Goal: Task Accomplishment & Management: Manage account settings

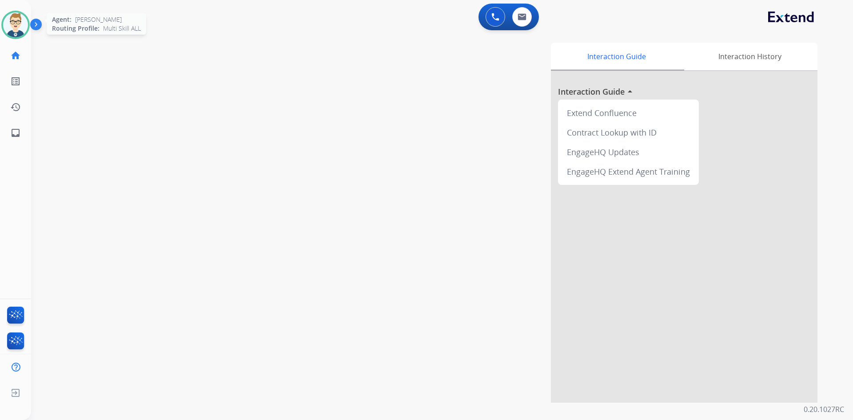
click at [4, 21] on img at bounding box center [15, 24] width 25 height 25
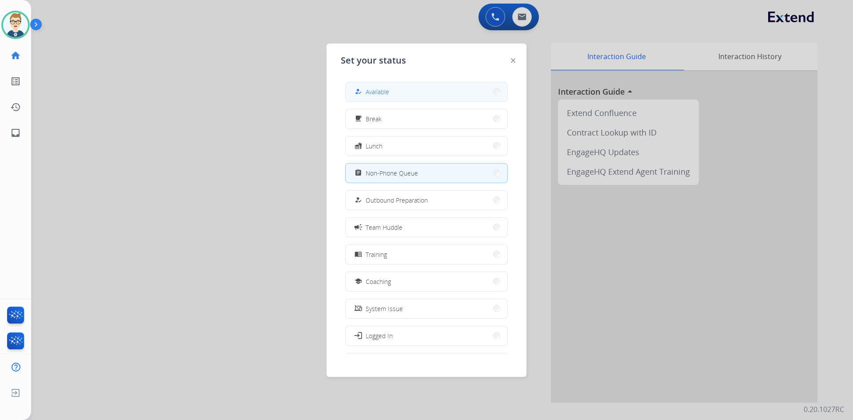
click at [398, 90] on button "how_to_reg Available" at bounding box center [427, 91] width 162 height 19
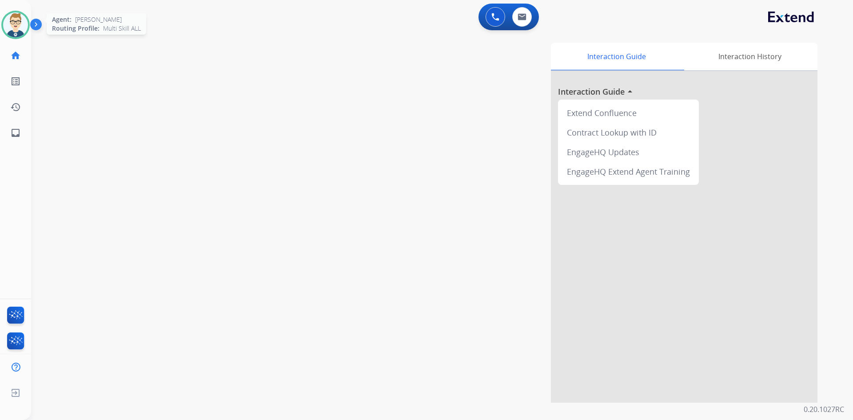
click at [8, 22] on img at bounding box center [15, 24] width 25 height 25
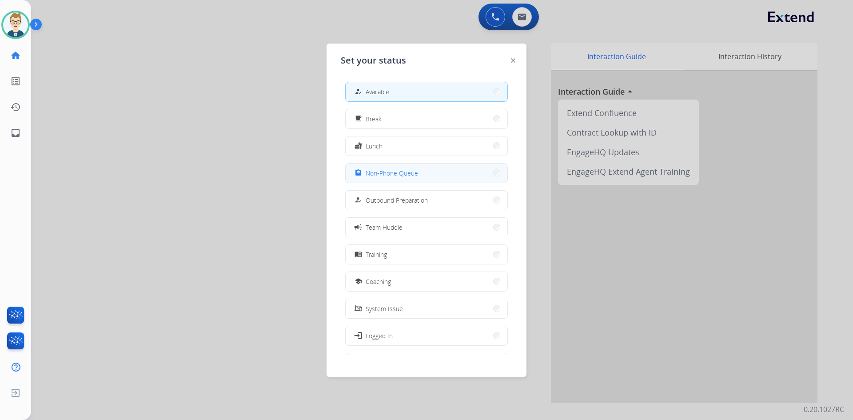
click at [386, 174] on span "Non-Phone Queue" at bounding box center [392, 172] width 52 height 9
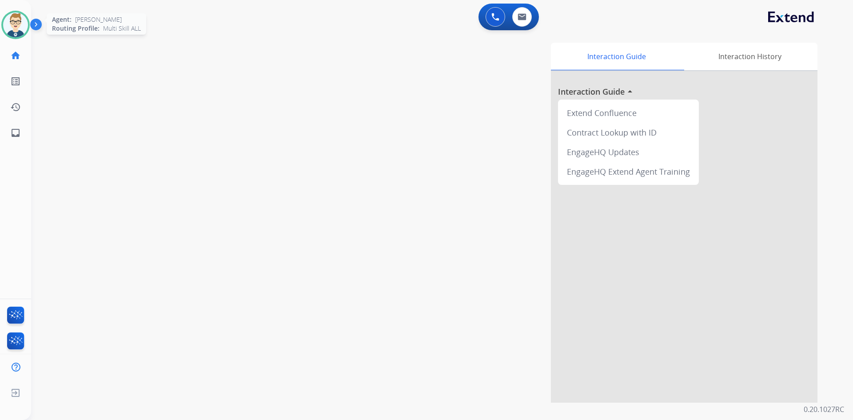
click at [22, 22] on img at bounding box center [15, 24] width 25 height 25
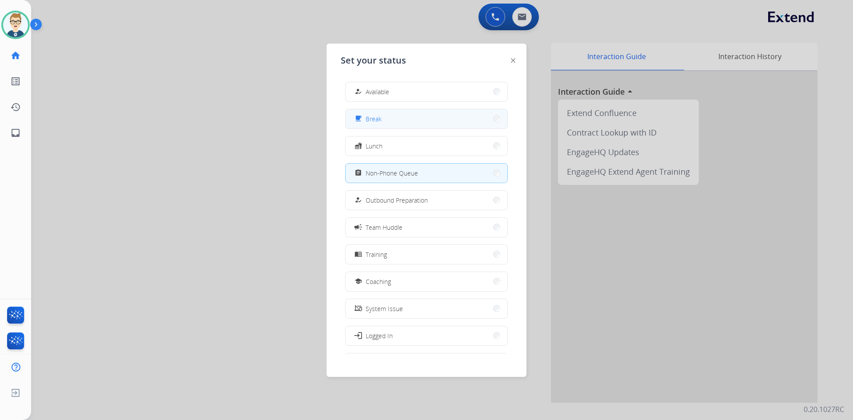
click at [404, 125] on button "free_breakfast Break" at bounding box center [427, 118] width 162 height 19
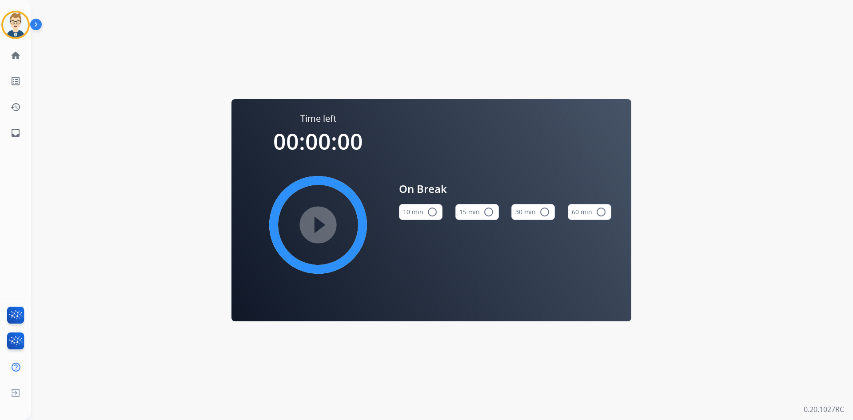
click at [479, 210] on button "15 min radio_button_unchecked" at bounding box center [477, 212] width 44 height 16
click at [316, 225] on mat-icon "play_circle_filled" at bounding box center [318, 225] width 11 height 11
click at [16, 28] on img at bounding box center [15, 24] width 25 height 25
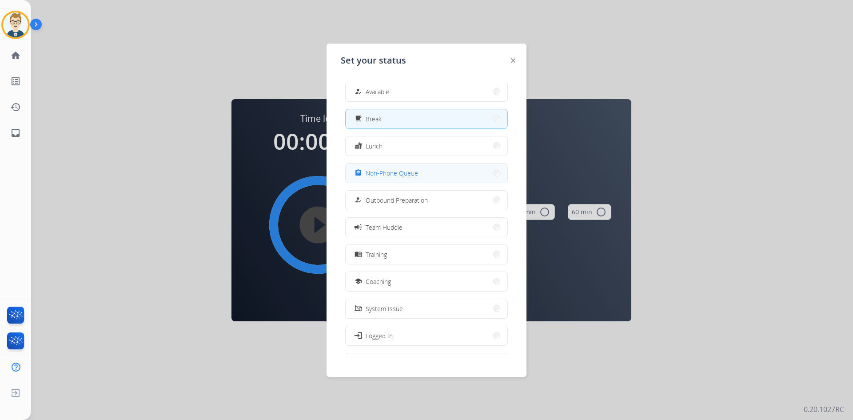
click at [404, 176] on span "Non-Phone Queue" at bounding box center [392, 172] width 52 height 9
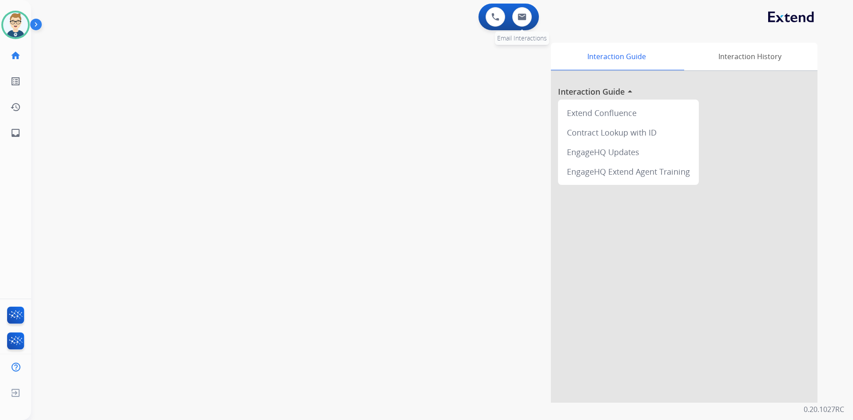
click at [533, 11] on div "0 Email Interactions" at bounding box center [522, 17] width 27 height 20
click at [523, 16] on img at bounding box center [522, 16] width 9 height 7
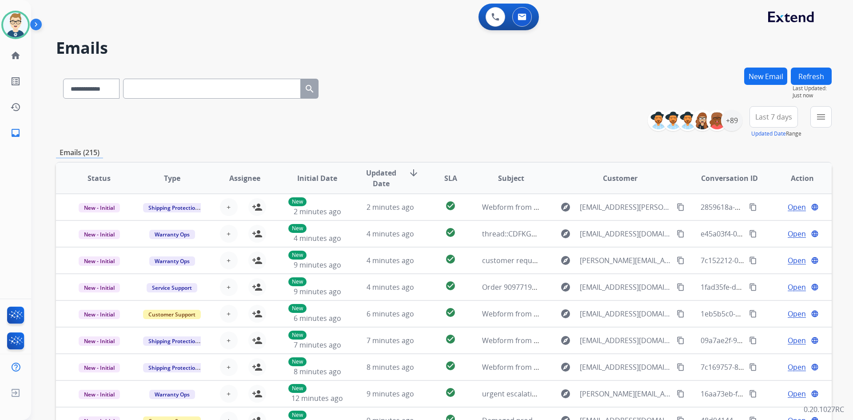
click at [212, 86] on input "text" at bounding box center [212, 89] width 178 height 20
paste input "**********"
type input "**********"
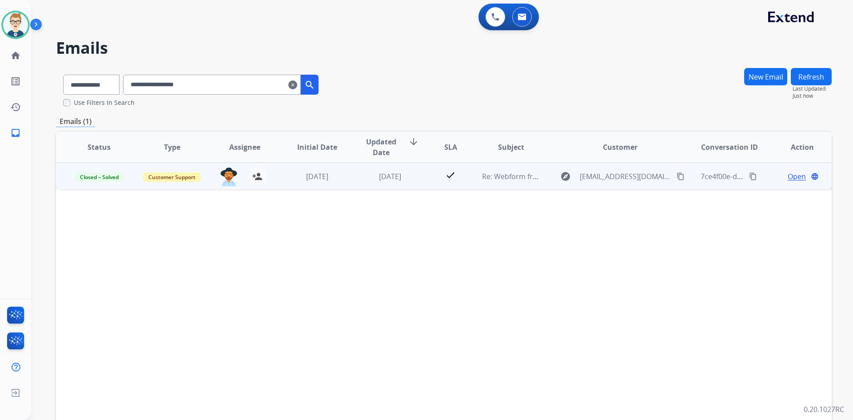
click at [788, 176] on span "Open" at bounding box center [797, 176] width 18 height 11
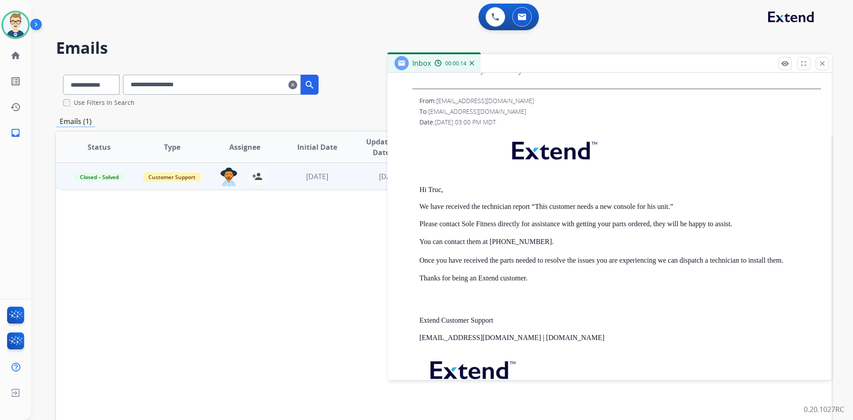
scroll to position [933, 0]
click at [821, 62] on mat-icon "close" at bounding box center [823, 64] width 8 height 8
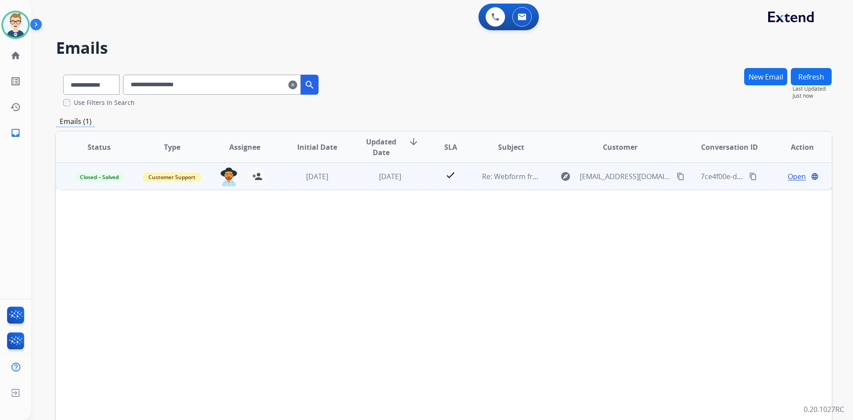
click at [796, 180] on span "Open" at bounding box center [797, 176] width 18 height 11
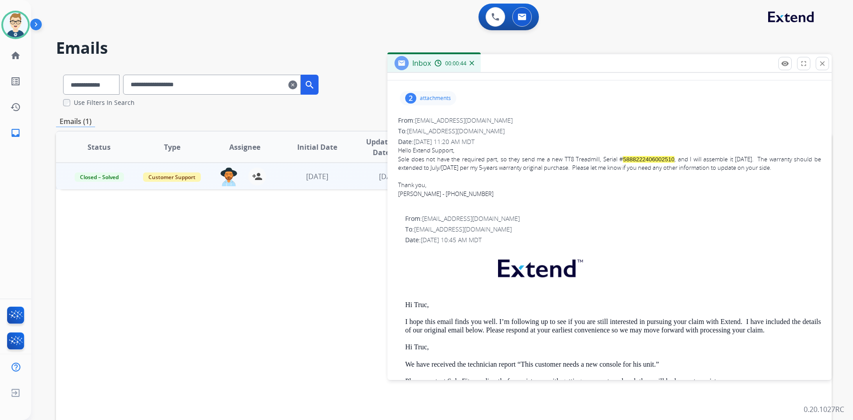
scroll to position [44, 0]
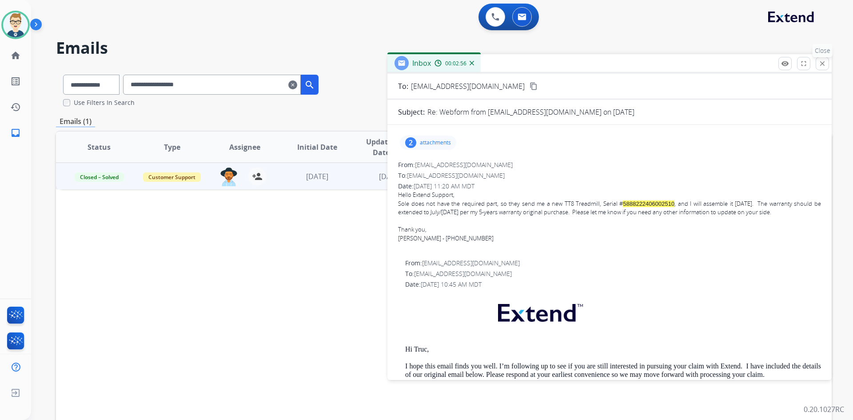
click at [824, 60] on mat-icon "close" at bounding box center [823, 64] width 8 height 8
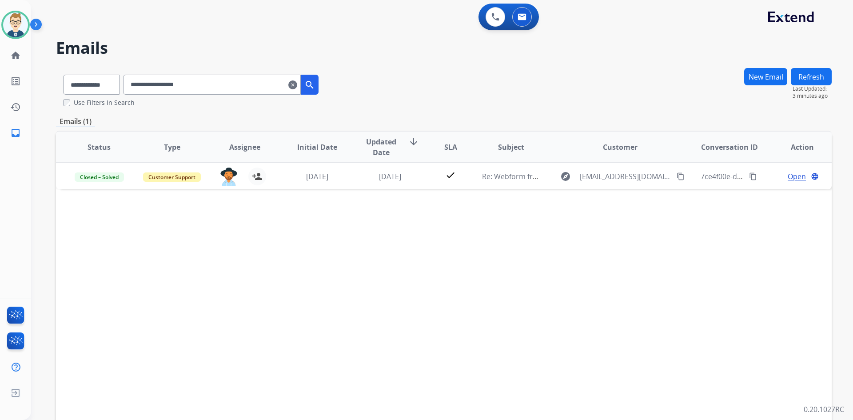
click at [300, 85] on input "**********" at bounding box center [212, 85] width 178 height 20
click at [297, 84] on mat-icon "clear" at bounding box center [292, 85] width 9 height 11
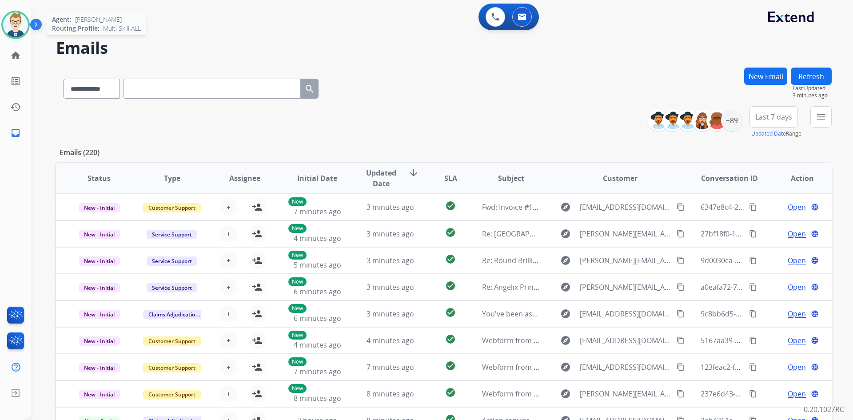
click at [17, 29] on img at bounding box center [15, 24] width 25 height 25
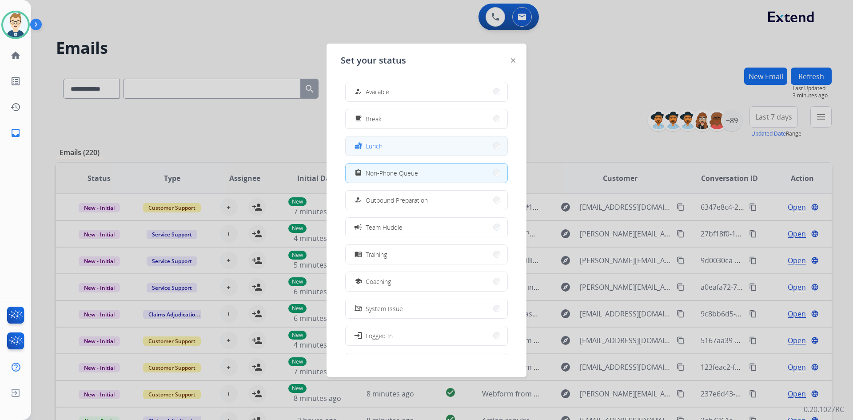
click at [374, 143] on span "Lunch" at bounding box center [374, 145] width 17 height 9
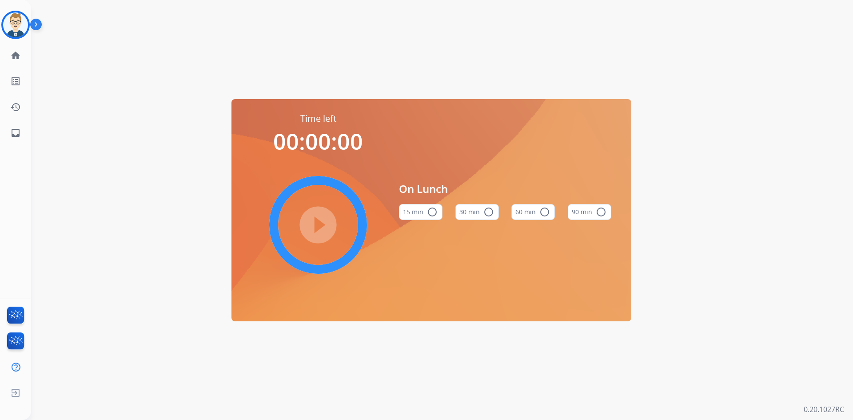
click at [542, 210] on mat-icon "radio_button_unchecked" at bounding box center [544, 212] width 11 height 11
click at [320, 220] on mat-icon "play_circle_filled" at bounding box center [318, 225] width 11 height 11
